Goal: Information Seeking & Learning: Learn about a topic

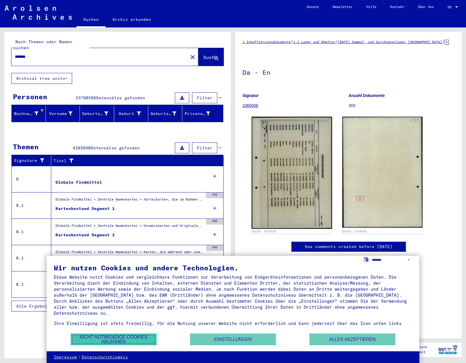
click at [105, 340] on button "Nicht notwendige Cookies ablehnen" at bounding box center [114, 340] width 86 height 12
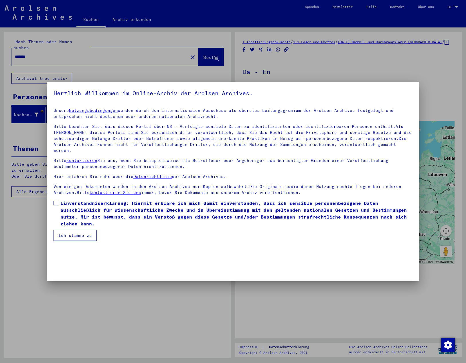
click at [56, 201] on span at bounding box center [56, 203] width 5 height 5
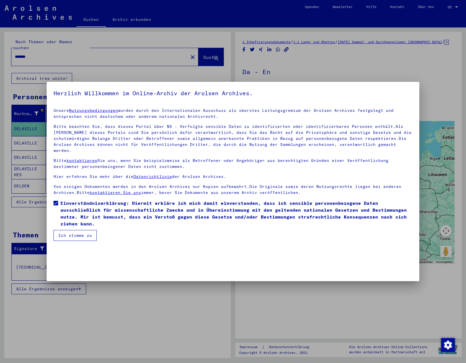
click at [70, 230] on button "Ich stimme zu" at bounding box center [75, 235] width 43 height 11
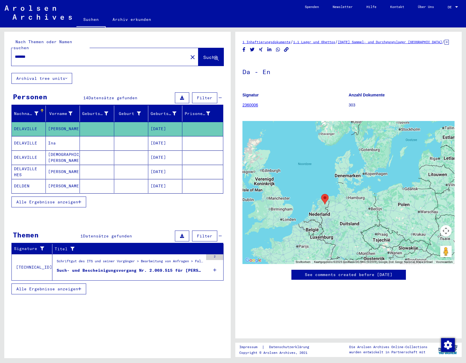
drag, startPoint x: 28, startPoint y: 49, endPoint x: -14, endPoint y: 51, distance: 42.1
click at [0, 51] on html "Suchen Archiv erkunden Spenden Newsletter Hilfe Kontakt Über Uns Suchen Archiv …" at bounding box center [233, 181] width 466 height 363
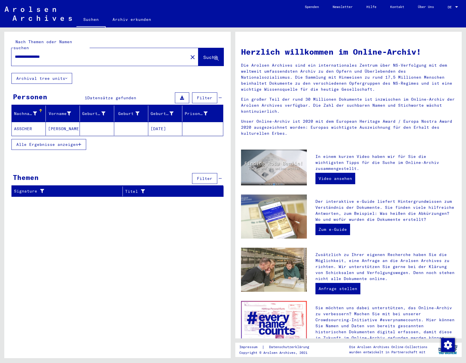
click at [33, 127] on mat-cell "ASSCHER" at bounding box center [29, 129] width 34 height 14
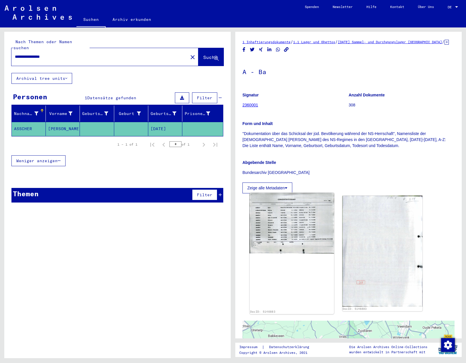
click at [297, 238] on img at bounding box center [292, 223] width 84 height 61
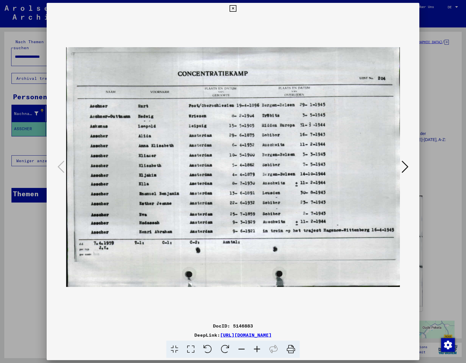
click at [253, 344] on icon at bounding box center [256, 349] width 15 height 17
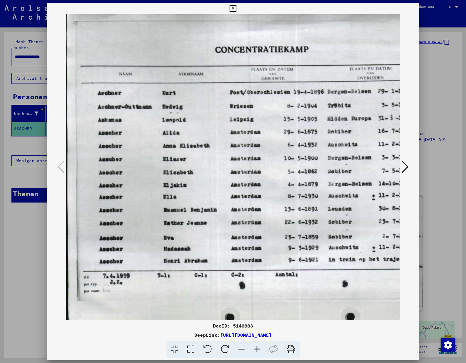
click at [254, 347] on icon at bounding box center [256, 349] width 15 height 17
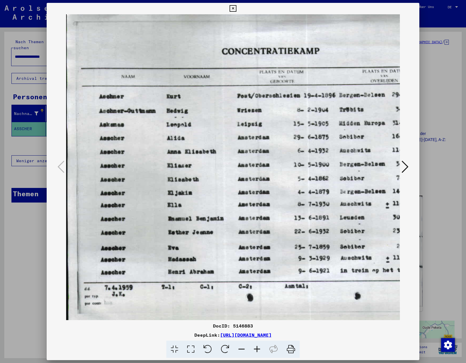
click at [254, 347] on icon at bounding box center [256, 349] width 15 height 17
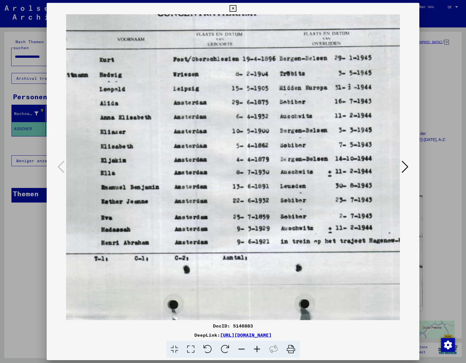
scroll to position [40, 73]
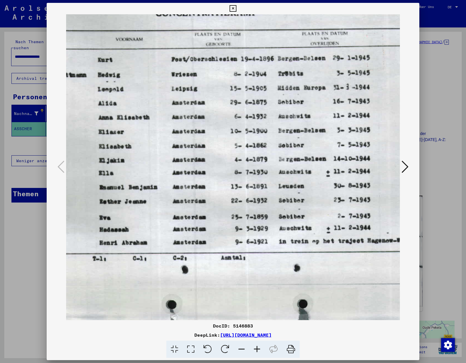
drag, startPoint x: 219, startPoint y: 198, endPoint x: 146, endPoint y: 153, distance: 85.7
click at [146, 153] on img at bounding box center [235, 148] width 485 height 349
click at [232, 8] on icon at bounding box center [233, 8] width 7 height 7
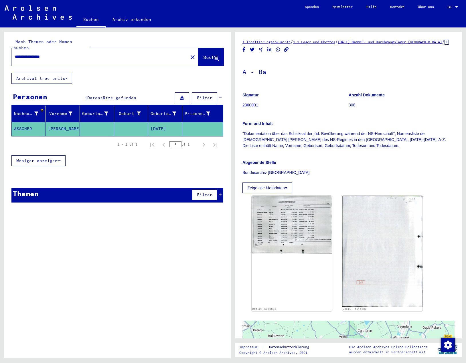
drag, startPoint x: 44, startPoint y: 49, endPoint x: -5, endPoint y: 44, distance: 49.4
click at [0, 44] on html "**********" at bounding box center [233, 181] width 466 height 363
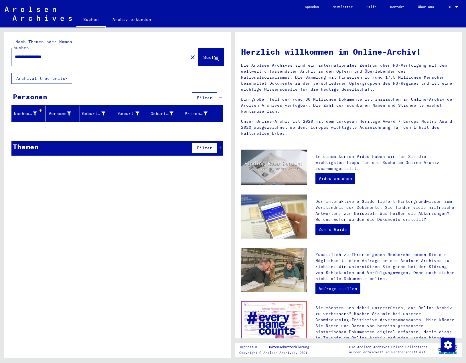
drag, startPoint x: 30, startPoint y: 50, endPoint x: 46, endPoint y: 50, distance: 16.3
click at [46, 54] on input "**********" at bounding box center [98, 57] width 166 height 6
drag, startPoint x: 45, startPoint y: 50, endPoint x: 12, endPoint y: 52, distance: 33.0
click at [12, 52] on div "**********" at bounding box center [96, 56] width 170 height 13
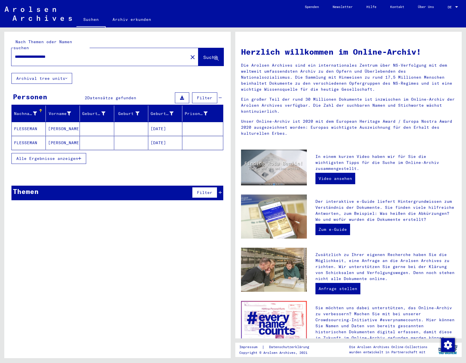
click at [17, 122] on mat-cell "FLESSEMAN" at bounding box center [29, 129] width 34 height 14
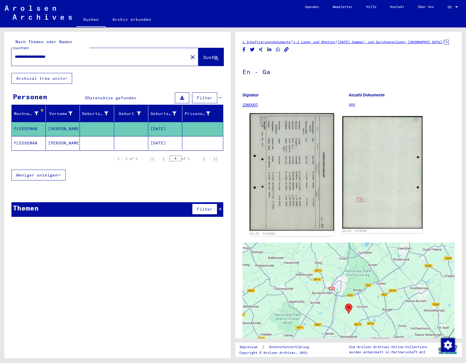
click at [293, 150] on img at bounding box center [292, 171] width 84 height 117
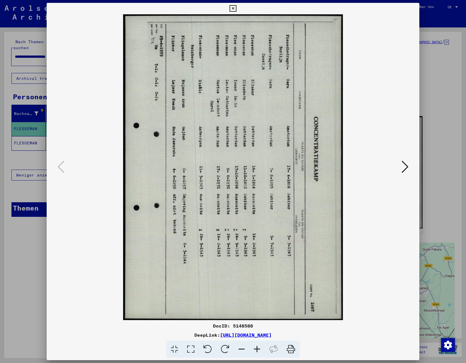
click at [209, 348] on icon at bounding box center [207, 349] width 17 height 17
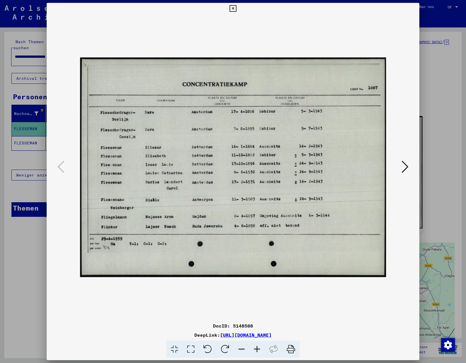
click at [256, 346] on icon at bounding box center [256, 349] width 15 height 17
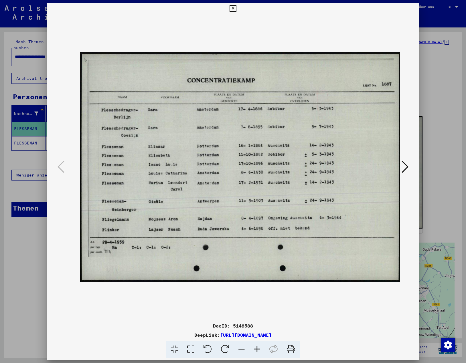
click at [256, 346] on icon at bounding box center [256, 349] width 15 height 17
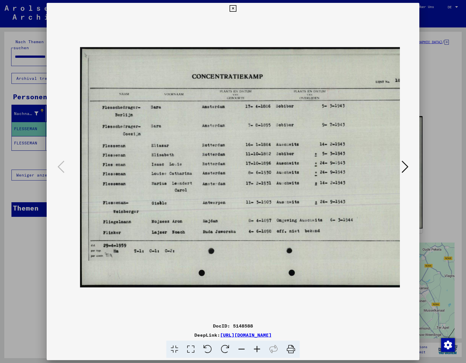
click at [256, 346] on icon at bounding box center [256, 349] width 15 height 17
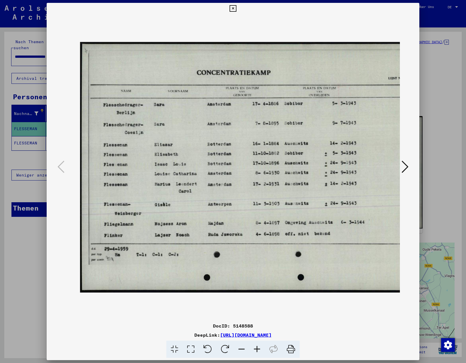
click at [256, 346] on icon at bounding box center [256, 349] width 15 height 17
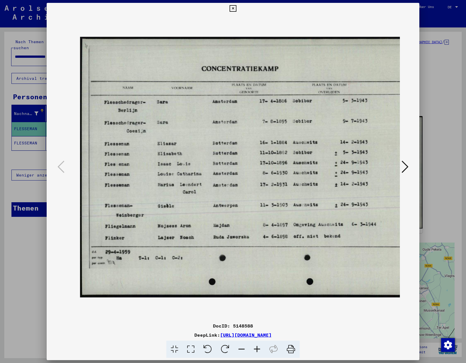
click at [256, 346] on icon at bounding box center [256, 349] width 15 height 17
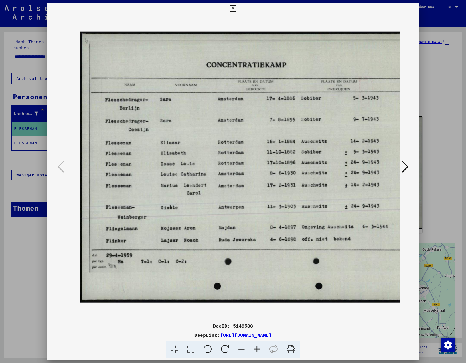
click at [256, 346] on icon at bounding box center [256, 349] width 15 height 17
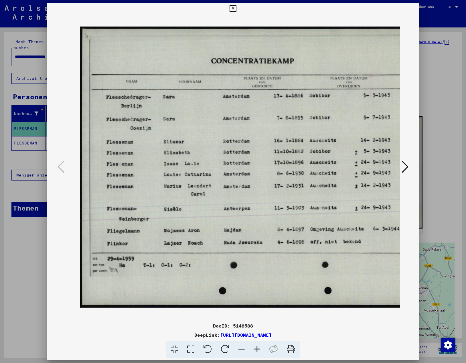
click at [236, 8] on button at bounding box center [233, 8] width 10 height 11
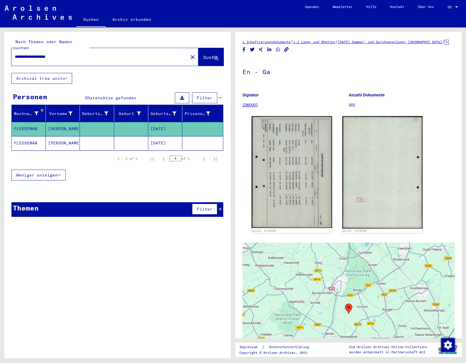
drag, startPoint x: 38, startPoint y: 51, endPoint x: -41, endPoint y: 53, distance: 78.5
click at [0, 53] on html "**********" at bounding box center [233, 181] width 466 height 363
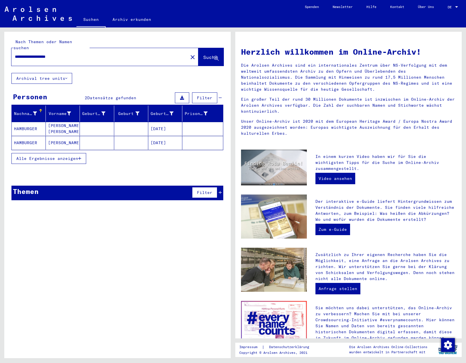
click at [29, 122] on mat-cell "HAMBURGER" at bounding box center [29, 129] width 34 height 14
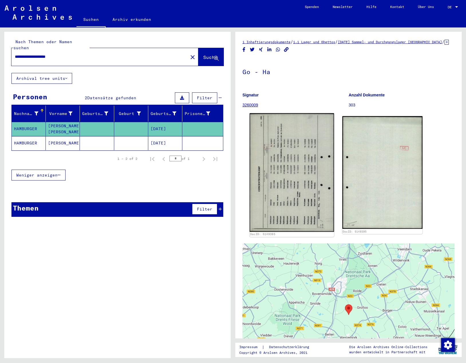
click at [271, 154] on img at bounding box center [292, 172] width 84 height 119
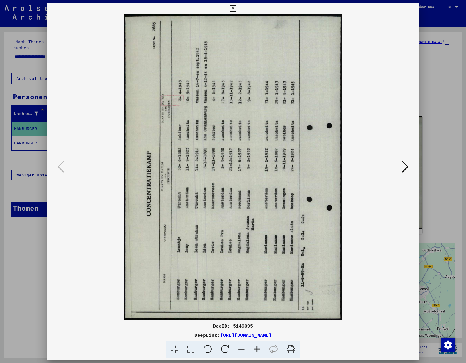
click at [228, 348] on icon at bounding box center [224, 349] width 17 height 17
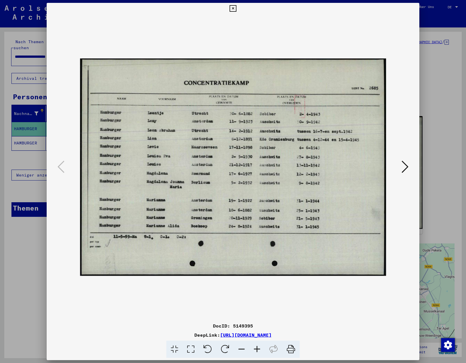
click at [255, 350] on icon at bounding box center [256, 349] width 15 height 17
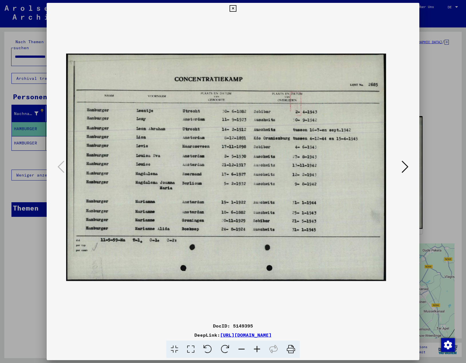
click at [255, 350] on icon at bounding box center [256, 349] width 15 height 17
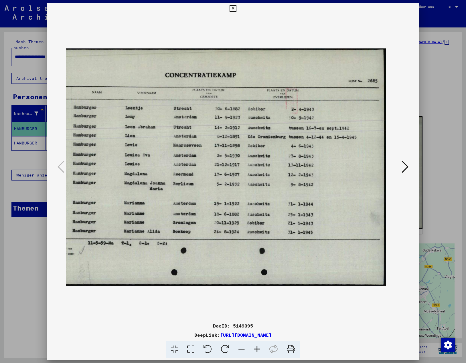
click at [255, 350] on icon at bounding box center [256, 349] width 15 height 17
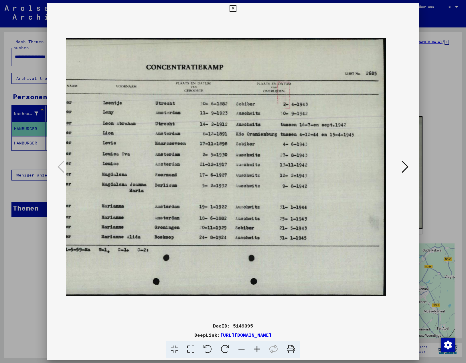
click at [255, 350] on icon at bounding box center [256, 349] width 15 height 17
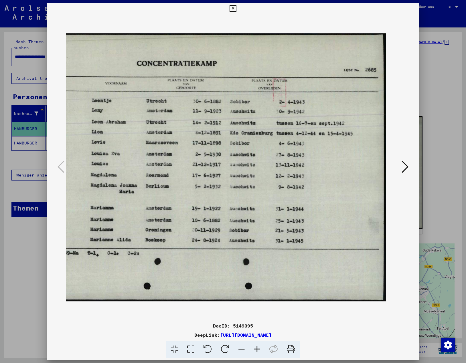
click at [255, 350] on icon at bounding box center [256, 349] width 15 height 17
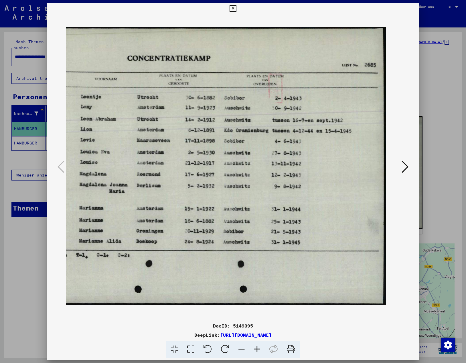
scroll to position [0, 0]
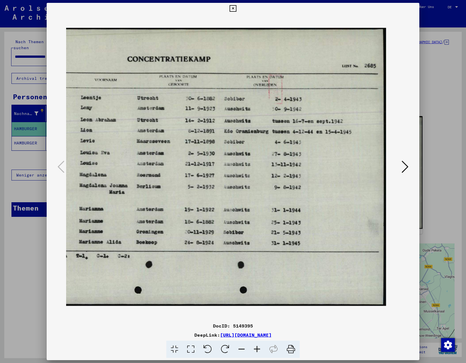
drag, startPoint x: 219, startPoint y: 241, endPoint x: 277, endPoint y: 241, distance: 58.1
click at [277, 241] on img at bounding box center [190, 167] width 392 height 279
drag, startPoint x: 143, startPoint y: 181, endPoint x: 174, endPoint y: 185, distance: 30.8
click at [174, 185] on img at bounding box center [190, 167] width 392 height 279
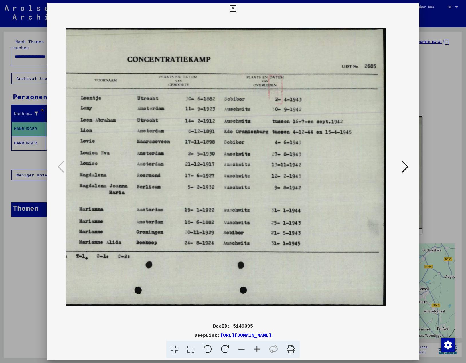
click at [262, 284] on img at bounding box center [190, 167] width 392 height 279
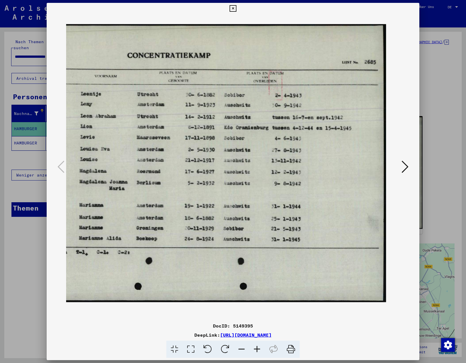
drag, startPoint x: 303, startPoint y: 240, endPoint x: 341, endPoint y: 240, distance: 38.1
click at [341, 240] on img at bounding box center [190, 163] width 392 height 279
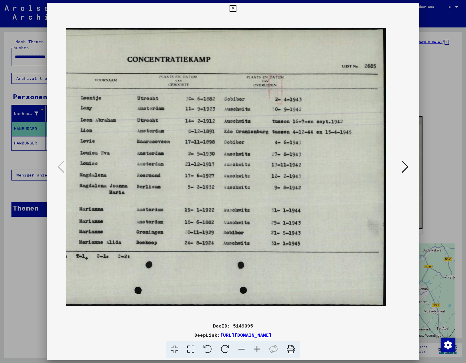
drag, startPoint x: 109, startPoint y: 159, endPoint x: 196, endPoint y: 185, distance: 90.6
click at [196, 185] on img at bounding box center [190, 167] width 392 height 279
click at [233, 7] on icon at bounding box center [233, 8] width 7 height 7
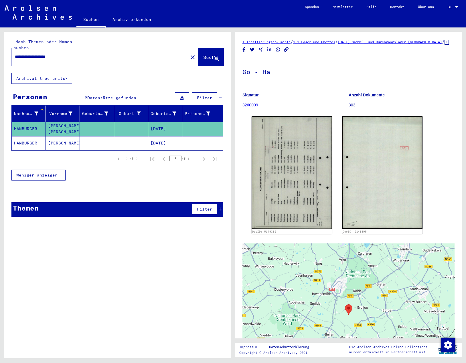
drag, startPoint x: 55, startPoint y: 51, endPoint x: -32, endPoint y: 46, distance: 86.6
click at [0, 46] on html "**********" at bounding box center [233, 181] width 466 height 363
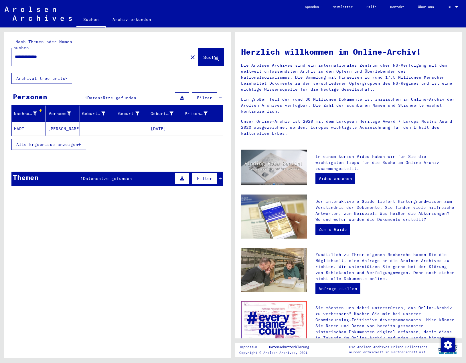
click at [29, 123] on mat-cell "HART" at bounding box center [29, 129] width 34 height 14
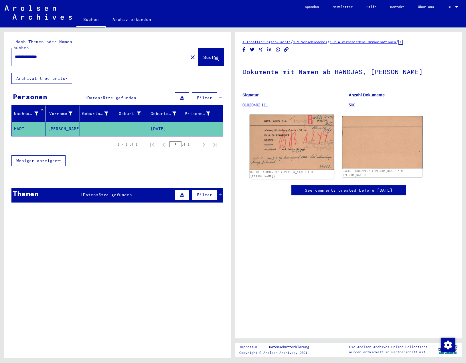
click at [293, 152] on img at bounding box center [292, 142] width 84 height 55
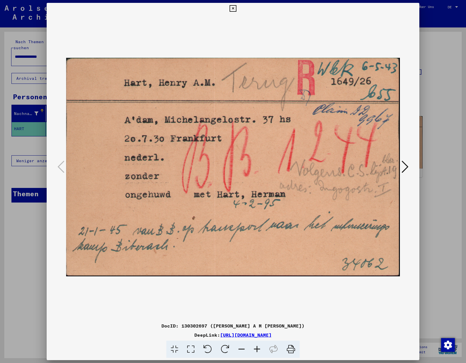
click at [234, 11] on icon at bounding box center [233, 8] width 7 height 7
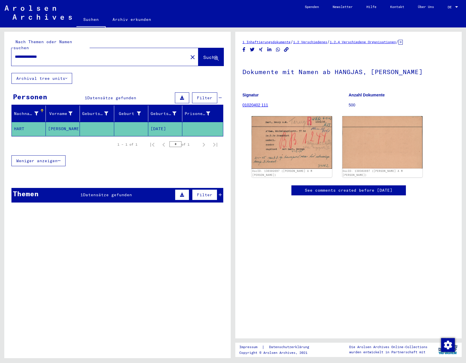
drag, startPoint x: 39, startPoint y: 52, endPoint x: -14, endPoint y: 52, distance: 53.5
click at [0, 52] on html "**********" at bounding box center [233, 181] width 466 height 363
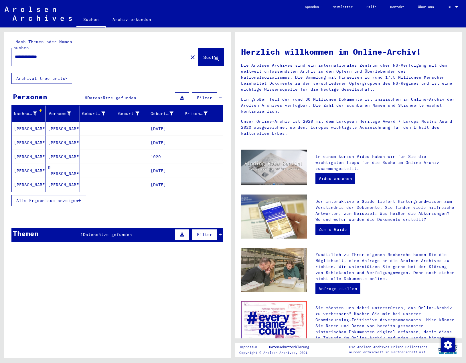
click at [23, 179] on mat-cell "[PERSON_NAME]" at bounding box center [29, 185] width 34 height 14
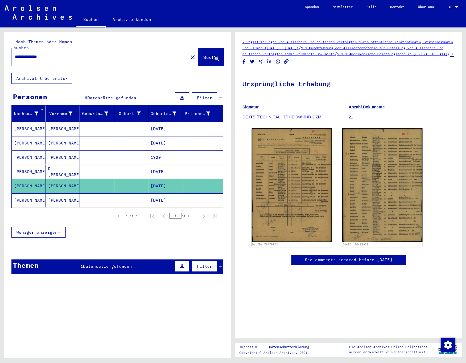
click at [18, 124] on mat-cell "[PERSON_NAME]" at bounding box center [29, 129] width 34 height 14
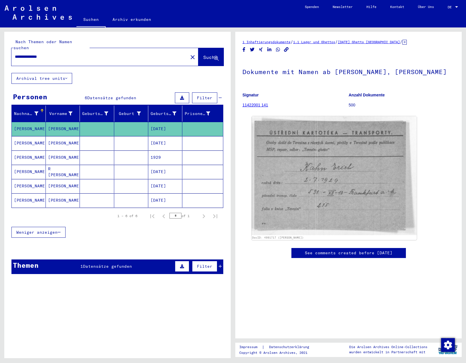
click at [31, 137] on mat-cell "[PERSON_NAME]" at bounding box center [29, 143] width 34 height 14
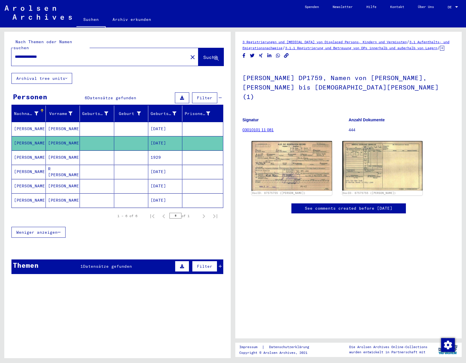
click at [27, 165] on mat-cell "[PERSON_NAME]" at bounding box center [29, 172] width 34 height 14
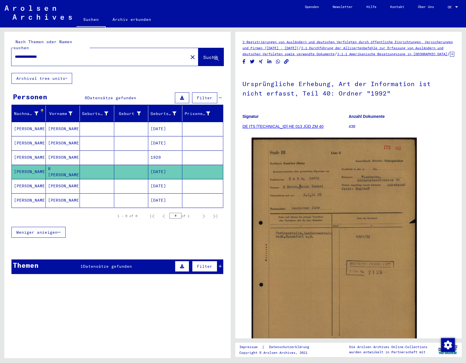
click at [25, 179] on mat-cell "[PERSON_NAME]" at bounding box center [29, 186] width 34 height 14
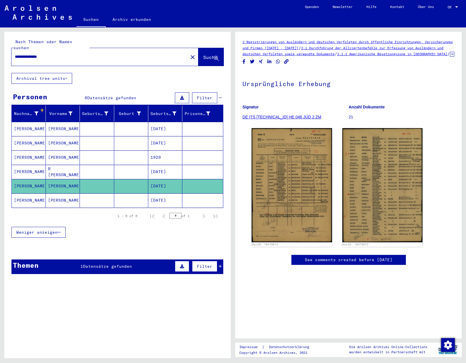
click at [28, 194] on mat-cell "[PERSON_NAME]" at bounding box center [29, 201] width 34 height 14
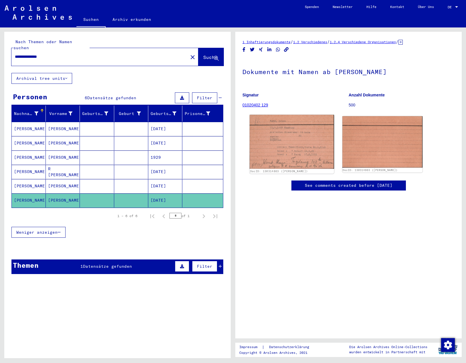
click at [300, 148] on img at bounding box center [292, 142] width 84 height 54
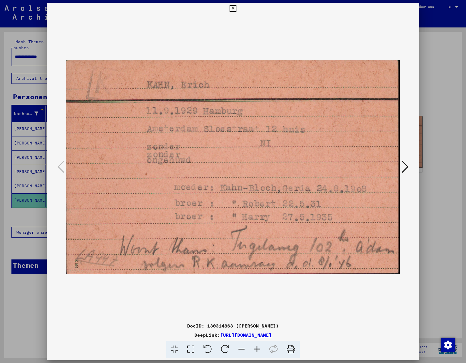
click at [231, 7] on icon at bounding box center [233, 8] width 7 height 7
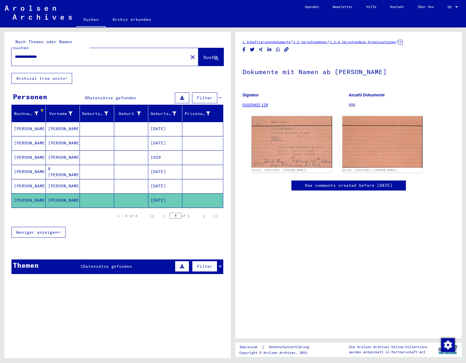
drag, startPoint x: 40, startPoint y: 52, endPoint x: -11, endPoint y: 52, distance: 50.7
click at [0, 52] on html "**********" at bounding box center [233, 181] width 466 height 363
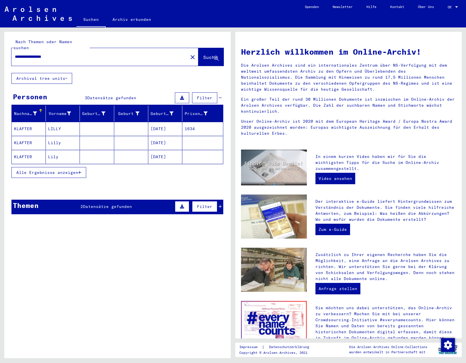
click at [17, 136] on mat-cell "KLAFTER" at bounding box center [29, 143] width 34 height 14
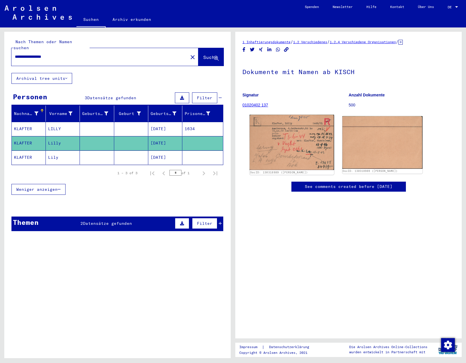
click at [269, 141] on img at bounding box center [292, 142] width 84 height 55
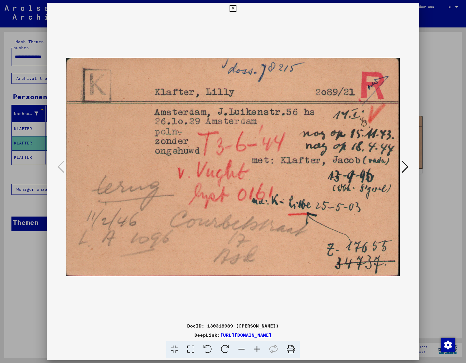
click at [407, 167] on icon at bounding box center [405, 167] width 7 height 14
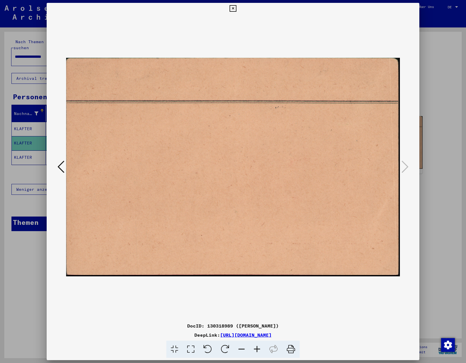
click at [59, 165] on icon at bounding box center [61, 167] width 7 height 14
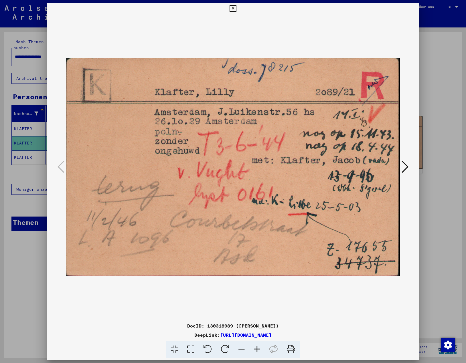
click at [234, 8] on icon at bounding box center [233, 8] width 7 height 7
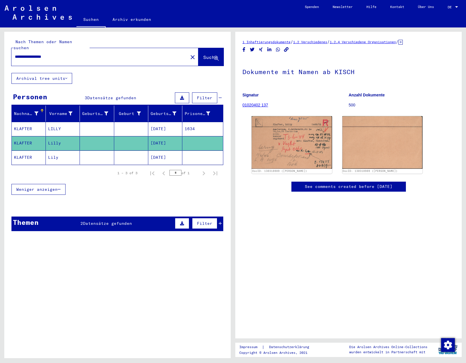
click at [38, 154] on mat-cell "KLAFTER" at bounding box center [29, 158] width 34 height 14
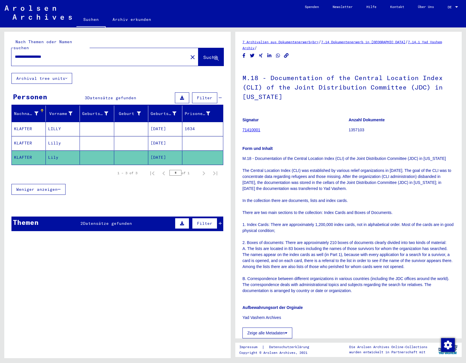
click at [32, 124] on mat-cell "KLAFTER" at bounding box center [29, 129] width 34 height 14
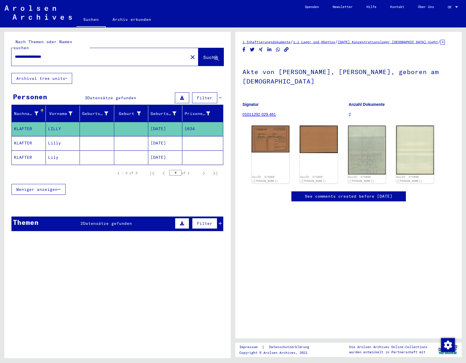
click at [37, 140] on mat-cell "KLAFTER" at bounding box center [29, 143] width 34 height 14
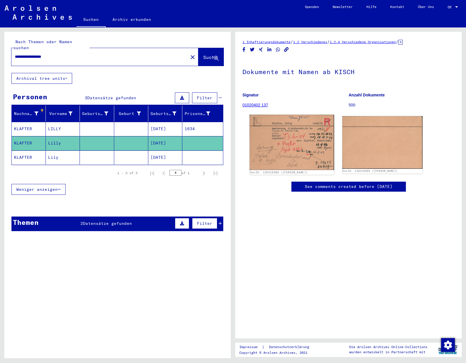
click at [278, 144] on img at bounding box center [292, 142] width 84 height 55
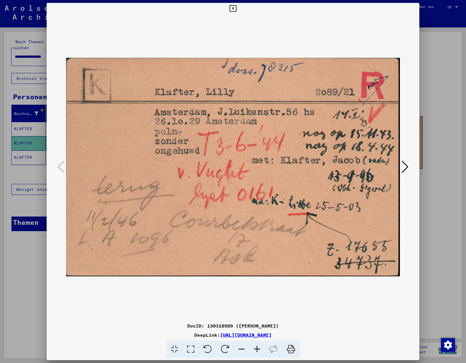
click at [236, 9] on icon at bounding box center [233, 8] width 7 height 7
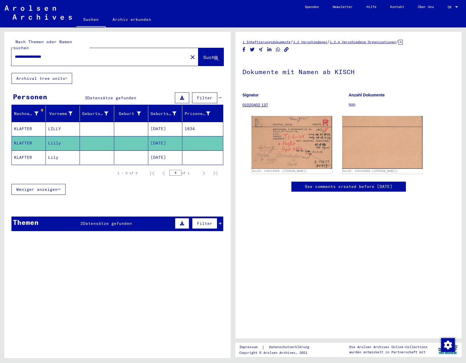
drag, startPoint x: 47, startPoint y: 52, endPoint x: -40, endPoint y: 48, distance: 86.9
click at [0, 48] on html "**********" at bounding box center [233, 181] width 466 height 363
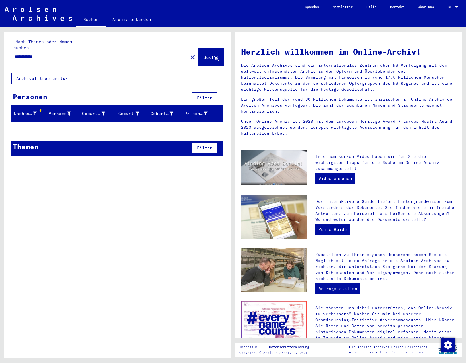
click at [28, 54] on input "**********" at bounding box center [98, 57] width 166 height 6
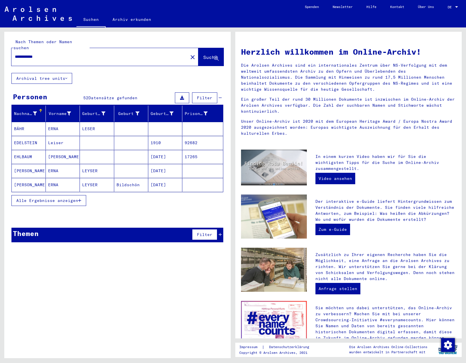
click at [31, 195] on button "Alle Ergebnisse anzeigen" at bounding box center [48, 200] width 75 height 11
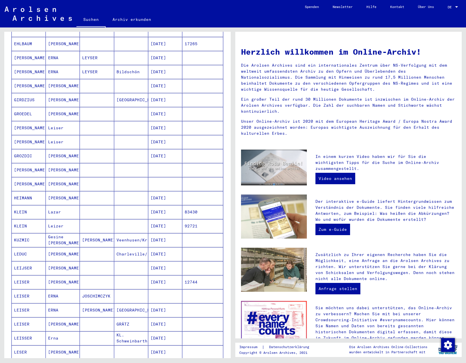
scroll to position [115, 0]
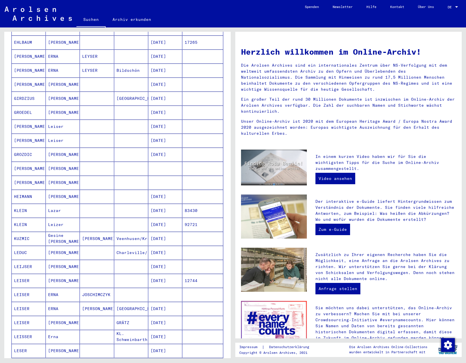
click at [27, 261] on mat-cell "LEIJSER" at bounding box center [29, 267] width 34 height 14
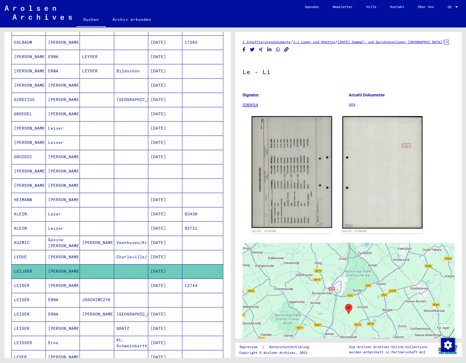
click at [30, 279] on mat-cell "LEISER" at bounding box center [29, 286] width 34 height 14
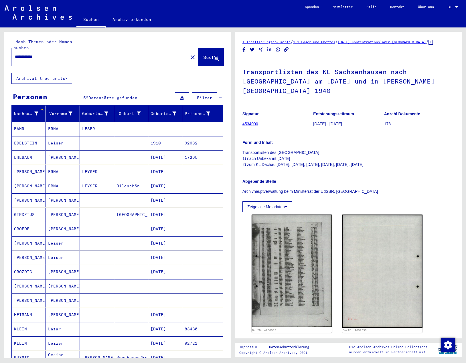
click at [20, 54] on input "**********" at bounding box center [100, 57] width 170 height 6
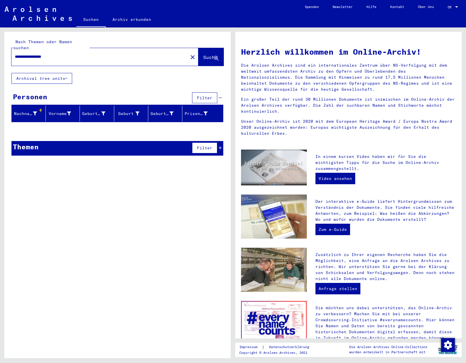
click at [26, 54] on input "**********" at bounding box center [98, 57] width 166 height 6
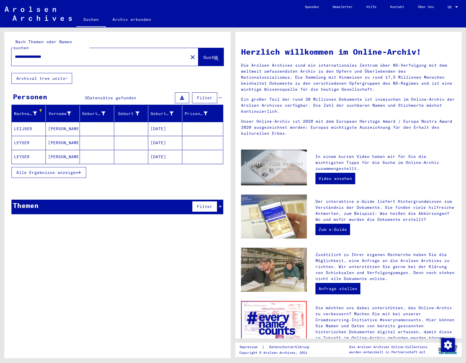
click at [34, 153] on mat-cell "LEYSER" at bounding box center [29, 157] width 34 height 14
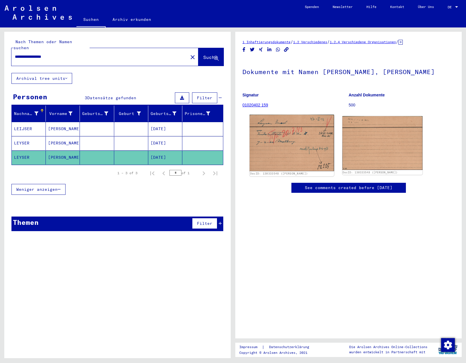
click at [289, 154] on img at bounding box center [292, 143] width 84 height 56
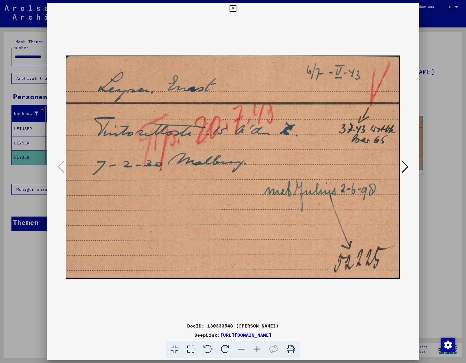
click at [233, 7] on icon at bounding box center [233, 8] width 7 height 7
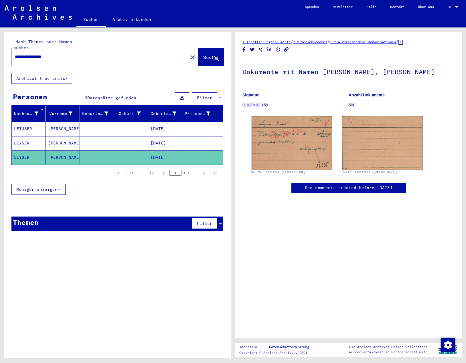
drag, startPoint x: 63, startPoint y: 50, endPoint x: -2, endPoint y: 50, distance: 65.0
click at [0, 50] on html "**********" at bounding box center [233, 181] width 466 height 363
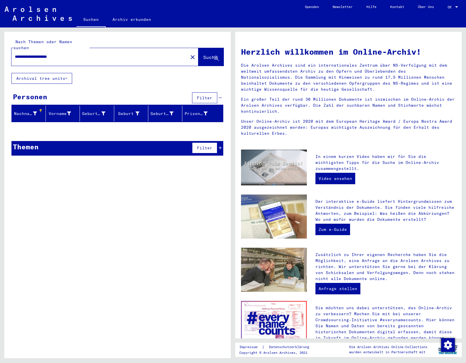
drag, startPoint x: 27, startPoint y: 50, endPoint x: 37, endPoint y: 49, distance: 10.1
click at [37, 54] on input "**********" at bounding box center [98, 57] width 166 height 6
click at [24, 54] on input "**********" at bounding box center [98, 57] width 166 height 6
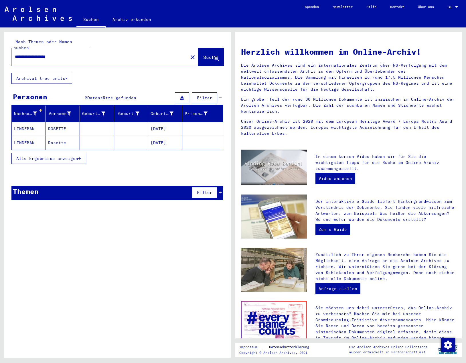
drag, startPoint x: 15, startPoint y: 119, endPoint x: 27, endPoint y: 120, distance: 11.5
click at [16, 122] on mat-cell "LINDEMAN" at bounding box center [29, 129] width 34 height 14
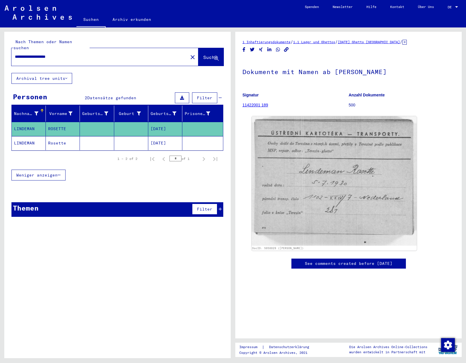
click at [29, 137] on mat-cell "LINDEMAN" at bounding box center [29, 143] width 34 height 14
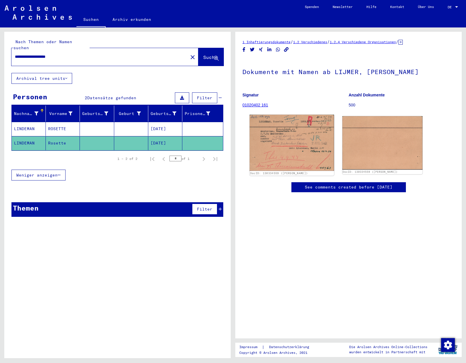
click at [277, 151] on img at bounding box center [292, 143] width 84 height 56
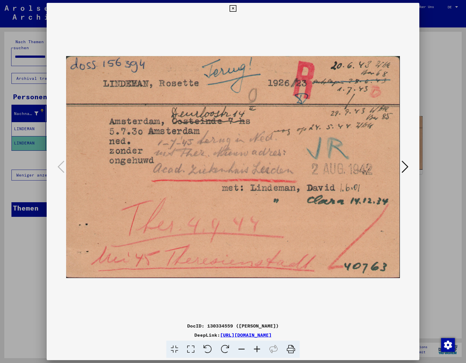
click at [231, 9] on icon at bounding box center [233, 8] width 7 height 7
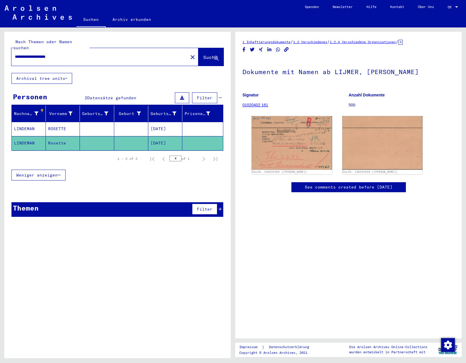
drag, startPoint x: 22, startPoint y: 50, endPoint x: 56, endPoint y: 48, distance: 33.8
click at [56, 54] on input "**********" at bounding box center [100, 57] width 170 height 6
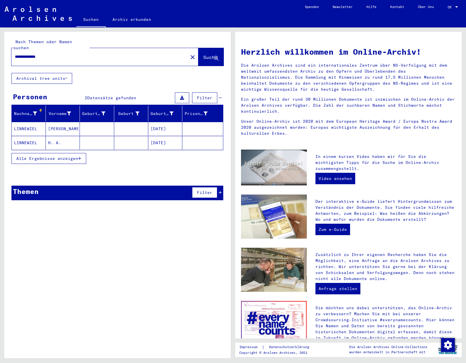
click at [27, 122] on mat-cell "LINNEWIEL" at bounding box center [29, 129] width 34 height 14
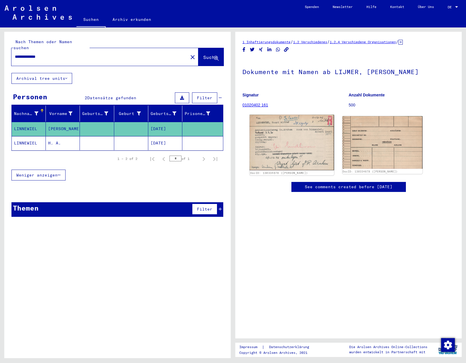
click at [301, 147] on img at bounding box center [292, 143] width 84 height 56
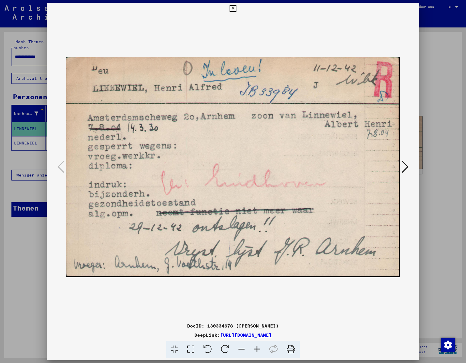
click at [233, 9] on icon at bounding box center [233, 8] width 7 height 7
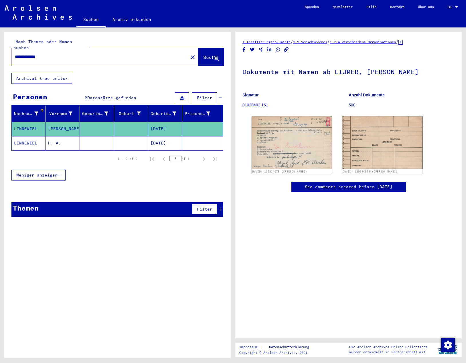
click at [34, 137] on mat-cell "LINNEWIEL" at bounding box center [29, 143] width 34 height 14
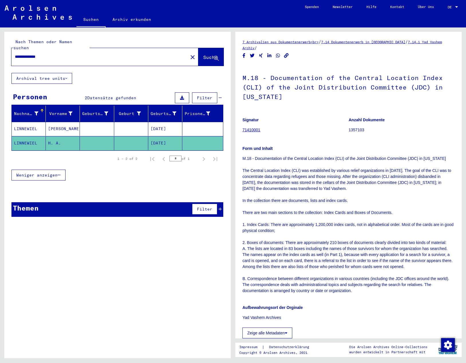
click at [37, 123] on mat-cell "LINNEWIEL" at bounding box center [29, 129] width 34 height 14
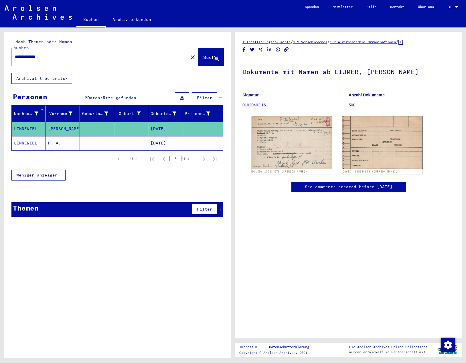
drag, startPoint x: 58, startPoint y: 52, endPoint x: 0, endPoint y: 51, distance: 57.8
click at [4, 51] on div "**********" at bounding box center [116, 192] width 233 height 331
click at [28, 54] on input "**********" at bounding box center [100, 57] width 170 height 6
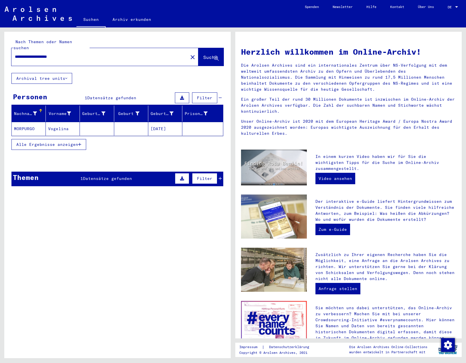
click at [19, 122] on mat-cell "MORPURGO" at bounding box center [29, 129] width 34 height 14
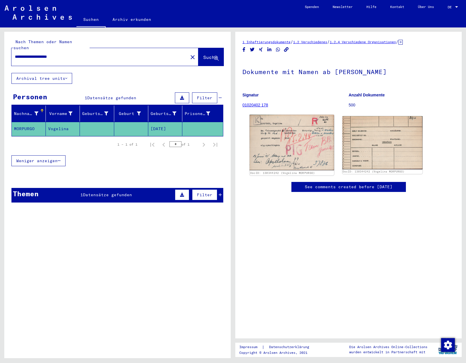
click at [297, 152] on img at bounding box center [292, 143] width 84 height 56
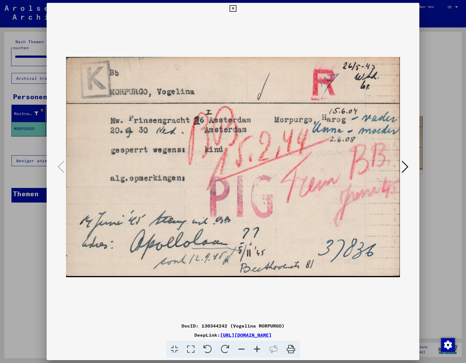
click at [231, 8] on icon at bounding box center [233, 8] width 7 height 7
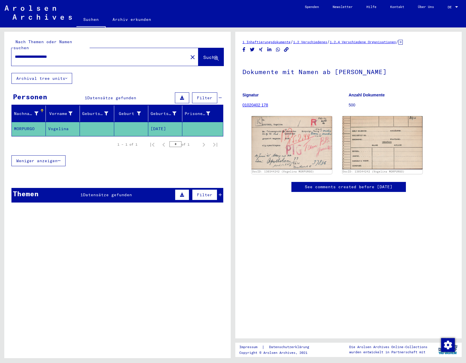
drag, startPoint x: 60, startPoint y: 50, endPoint x: -15, endPoint y: 50, distance: 75.0
click at [0, 50] on html "**********" at bounding box center [233, 181] width 466 height 363
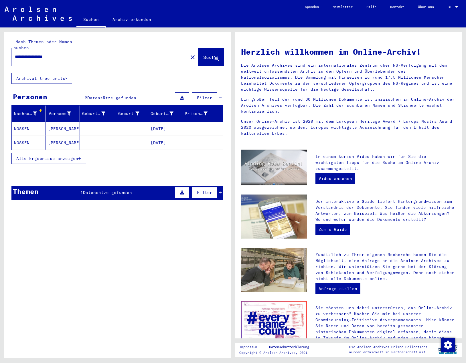
click at [21, 125] on mat-cell "NOSSEN" at bounding box center [29, 129] width 34 height 14
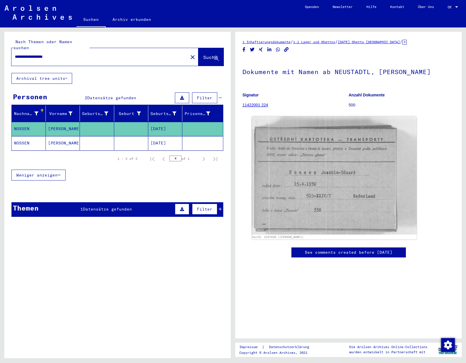
click at [23, 136] on mat-cell "NOSSEN" at bounding box center [29, 143] width 34 height 14
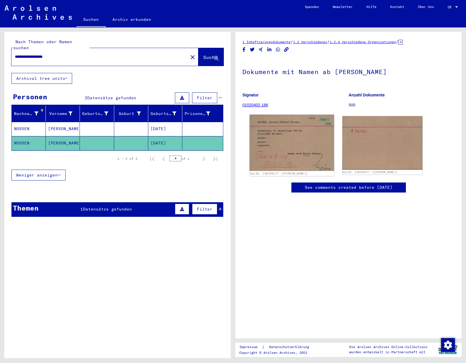
click at [279, 151] on img at bounding box center [292, 143] width 84 height 56
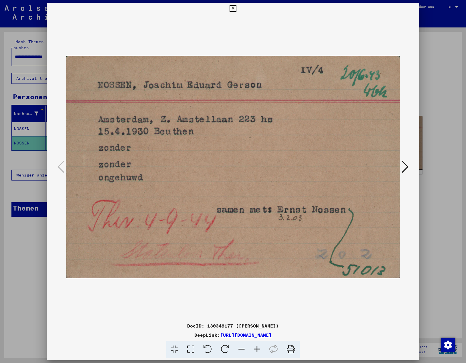
click at [238, 9] on button at bounding box center [233, 8] width 10 height 11
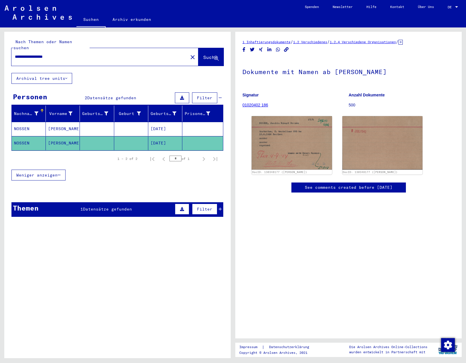
drag, startPoint x: 50, startPoint y: 52, endPoint x: -8, endPoint y: 50, distance: 57.8
click at [0, 50] on html "**********" at bounding box center [233, 181] width 466 height 363
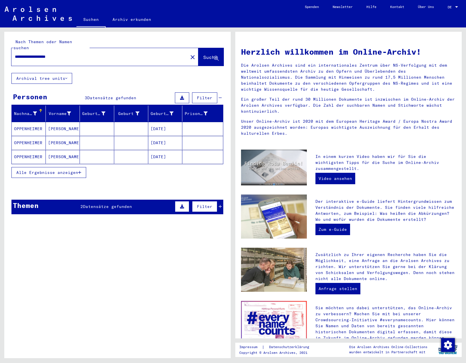
click at [29, 123] on mat-cell "OPPENHEIMER" at bounding box center [29, 129] width 34 height 14
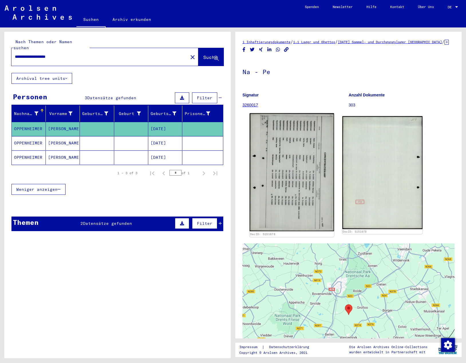
click at [301, 185] on img at bounding box center [292, 172] width 84 height 118
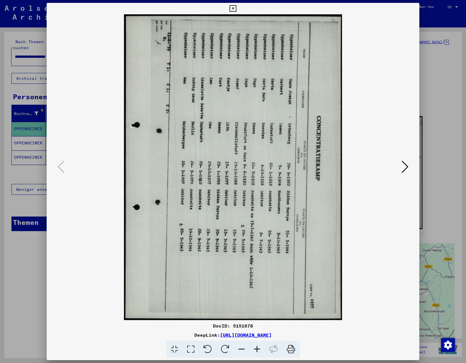
click at [208, 346] on icon at bounding box center [207, 349] width 17 height 17
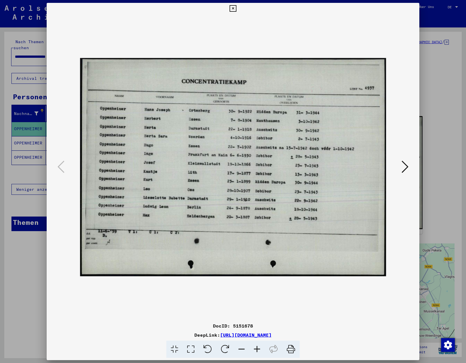
click at [256, 348] on icon at bounding box center [256, 349] width 15 height 17
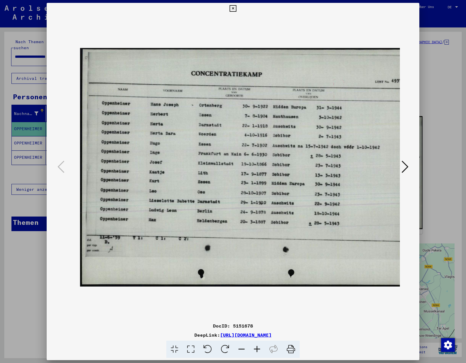
click at [256, 348] on icon at bounding box center [256, 349] width 15 height 17
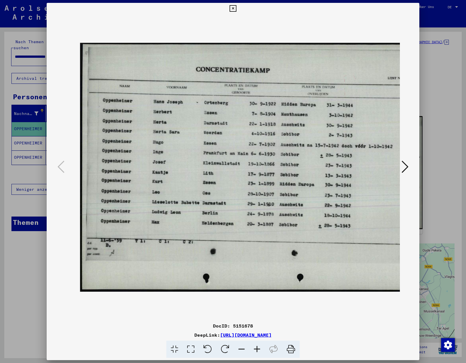
click at [256, 348] on icon at bounding box center [256, 349] width 15 height 17
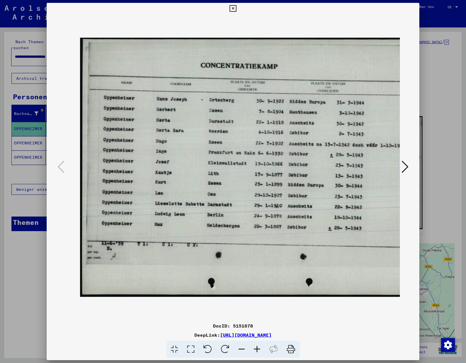
click at [234, 8] on icon at bounding box center [233, 8] width 7 height 7
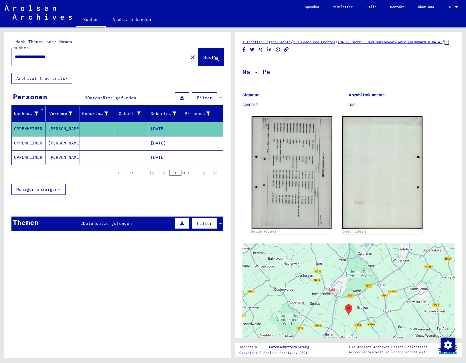
drag, startPoint x: 55, startPoint y: 50, endPoint x: 5, endPoint y: 52, distance: 49.5
click at [6, 52] on div "**********" at bounding box center [117, 52] width 226 height 41
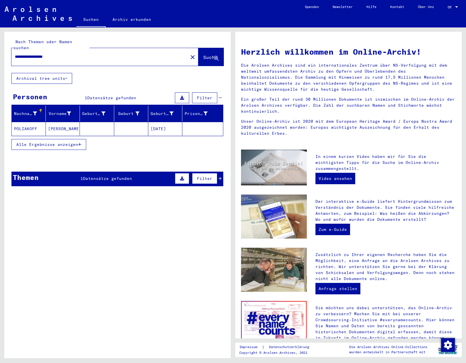
click at [32, 123] on mat-cell "POLIAKOFF" at bounding box center [29, 129] width 34 height 14
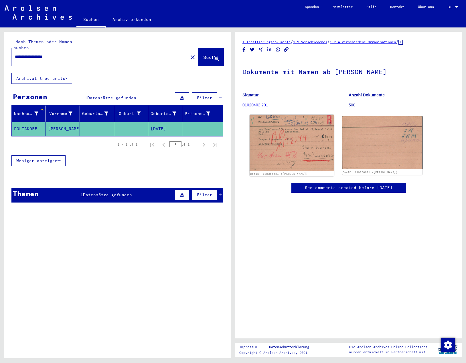
click at [264, 147] on img at bounding box center [292, 143] width 84 height 57
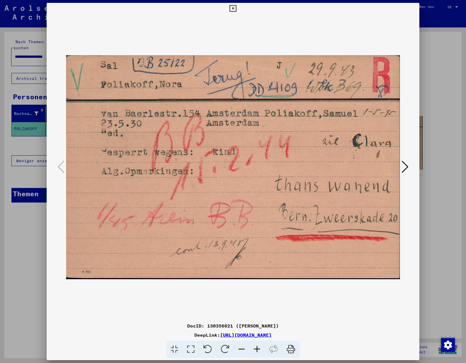
click at [232, 8] on icon at bounding box center [233, 8] width 7 height 7
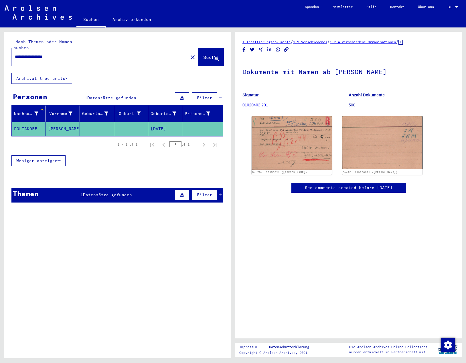
drag, startPoint x: 49, startPoint y: 50, endPoint x: -11, endPoint y: 47, distance: 59.9
click at [0, 47] on html "**********" at bounding box center [233, 181] width 466 height 363
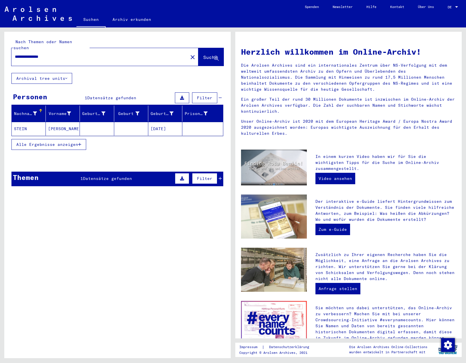
click at [30, 123] on mat-cell "STEIN" at bounding box center [29, 129] width 34 height 14
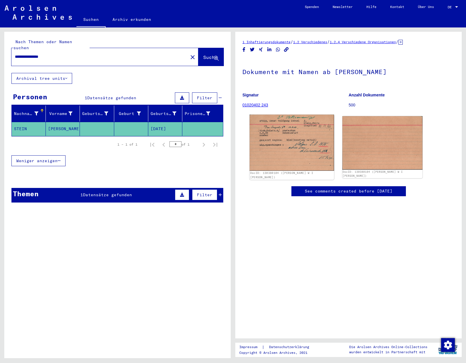
click at [295, 148] on img at bounding box center [292, 143] width 84 height 56
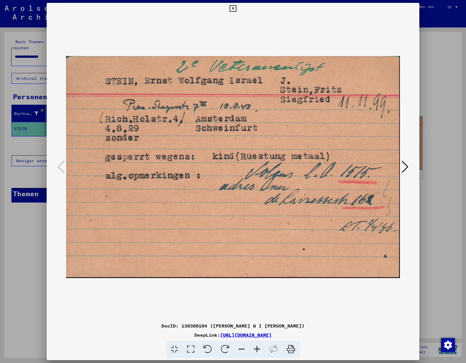
click at [234, 9] on icon at bounding box center [233, 8] width 7 height 7
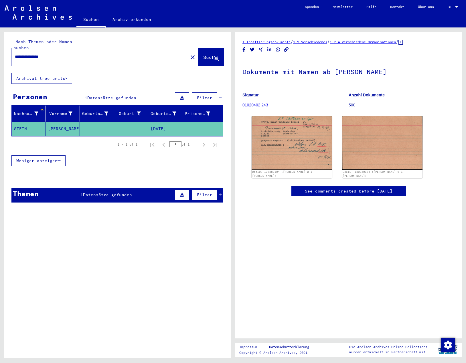
drag, startPoint x: 43, startPoint y: 48, endPoint x: -5, endPoint y: 48, distance: 48.4
click at [0, 48] on html "**********" at bounding box center [233, 181] width 466 height 363
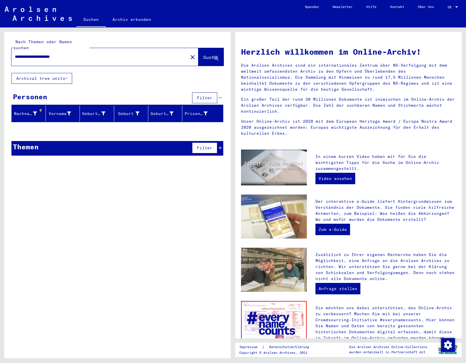
click at [82, 54] on input "**********" at bounding box center [98, 57] width 166 height 6
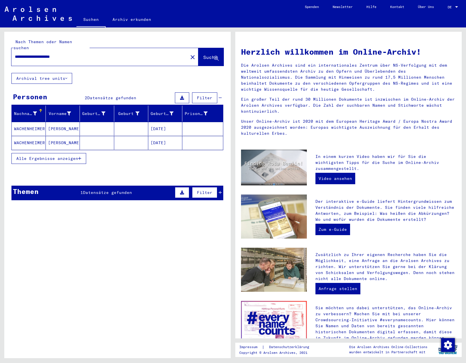
click at [34, 136] on mat-cell "WACHENHEIMER" at bounding box center [29, 143] width 34 height 14
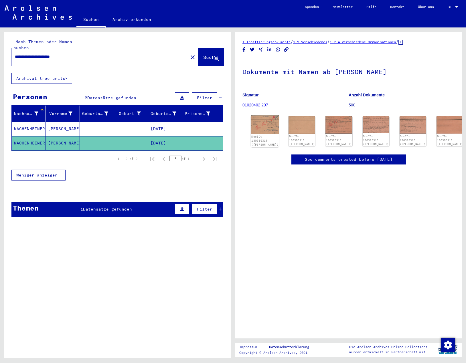
click at [260, 127] on img at bounding box center [265, 125] width 28 height 19
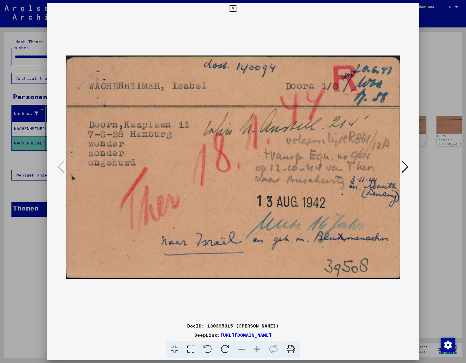
click at [234, 7] on icon at bounding box center [233, 8] width 7 height 7
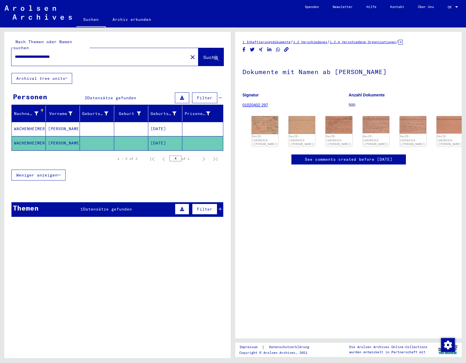
click at [26, 122] on mat-cell "WACHENHEIMER" at bounding box center [29, 129] width 34 height 14
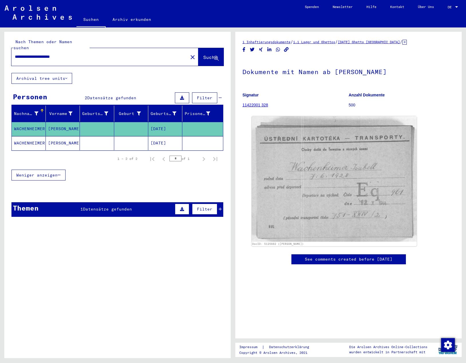
drag, startPoint x: 62, startPoint y: 51, endPoint x: -5, endPoint y: 49, distance: 67.9
click at [0, 49] on html "**********" at bounding box center [233, 181] width 466 height 363
click at [104, 54] on input "**********" at bounding box center [100, 57] width 170 height 6
type input "**********"
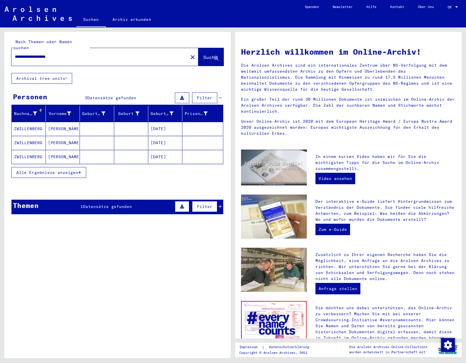
click at [29, 124] on mat-cell "ZWILLENBERG" at bounding box center [29, 129] width 34 height 14
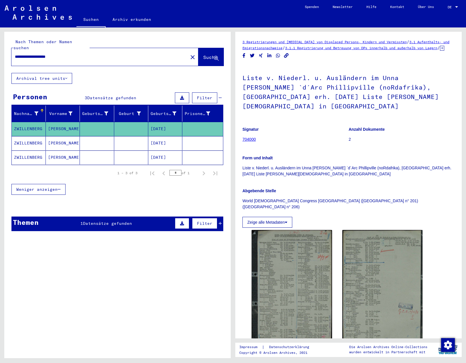
click at [26, 138] on mat-cell "ZWILLENBERG" at bounding box center [29, 143] width 34 height 14
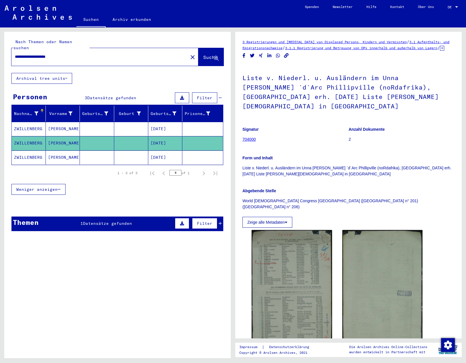
click at [31, 155] on mat-cell "ZWILLENBERG" at bounding box center [29, 158] width 34 height 14
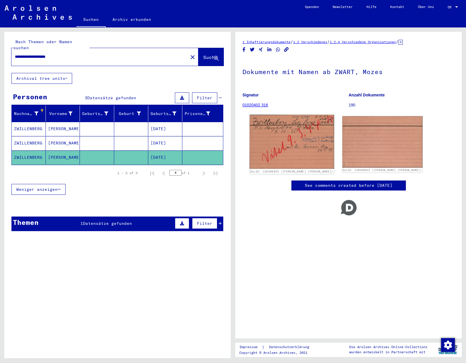
click at [316, 148] on img at bounding box center [292, 142] width 84 height 54
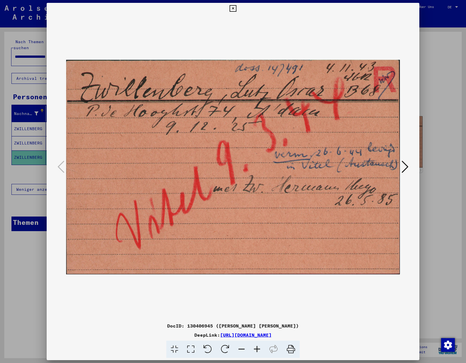
click at [235, 9] on icon at bounding box center [233, 8] width 7 height 7
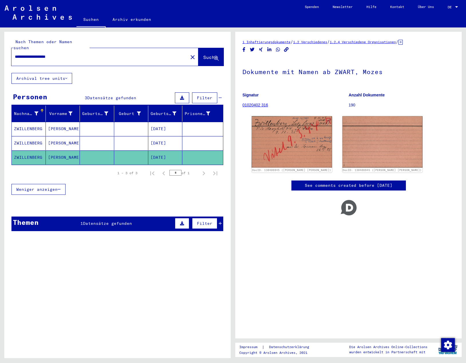
click at [35, 137] on mat-cell "ZWILLENBERG" at bounding box center [29, 143] width 34 height 14
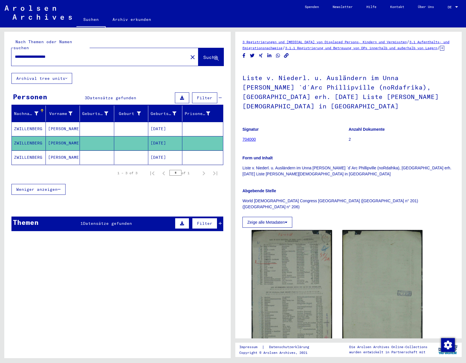
click at [440, 51] on icon at bounding box center [442, 48] width 4 height 5
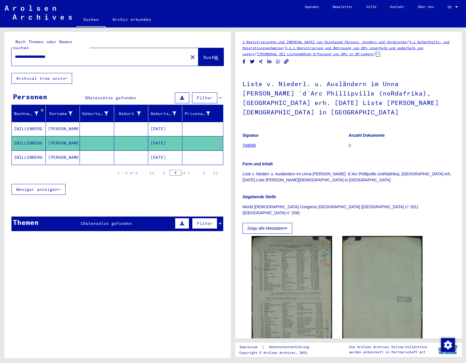
click at [41, 122] on mat-cell "ZWILLENBERG" at bounding box center [29, 129] width 34 height 14
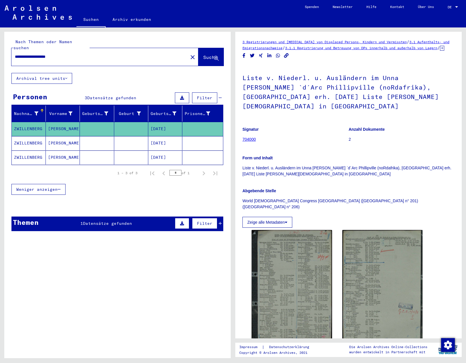
click at [440, 51] on icon at bounding box center [442, 48] width 4 height 5
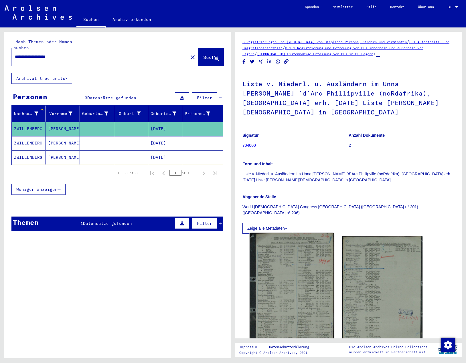
click at [281, 250] on img at bounding box center [292, 294] width 84 height 123
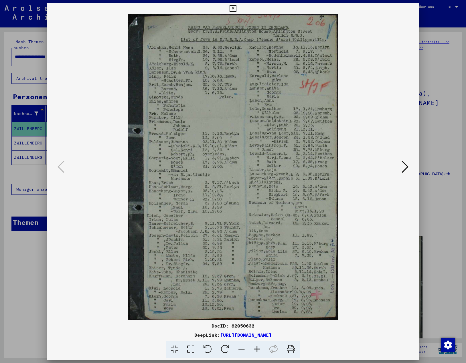
click at [405, 168] on icon at bounding box center [405, 167] width 7 height 14
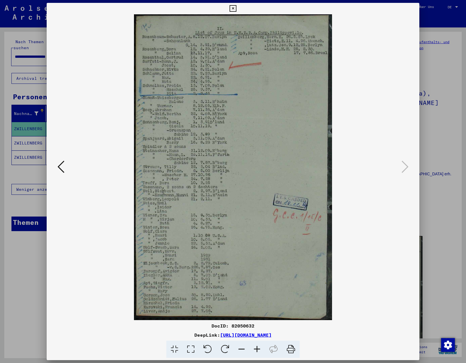
click at [61, 169] on icon at bounding box center [61, 167] width 7 height 14
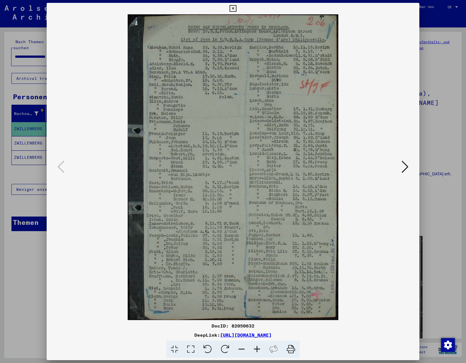
click at [406, 165] on icon at bounding box center [405, 167] width 7 height 14
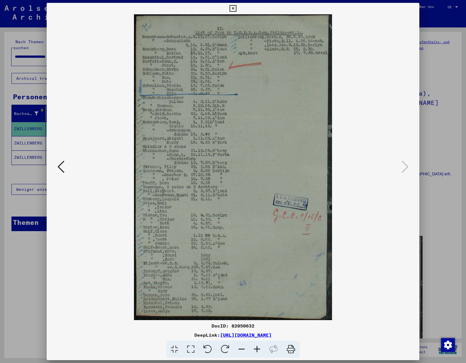
click at [231, 8] on icon at bounding box center [233, 8] width 7 height 7
